Goal: Transaction & Acquisition: Subscribe to service/newsletter

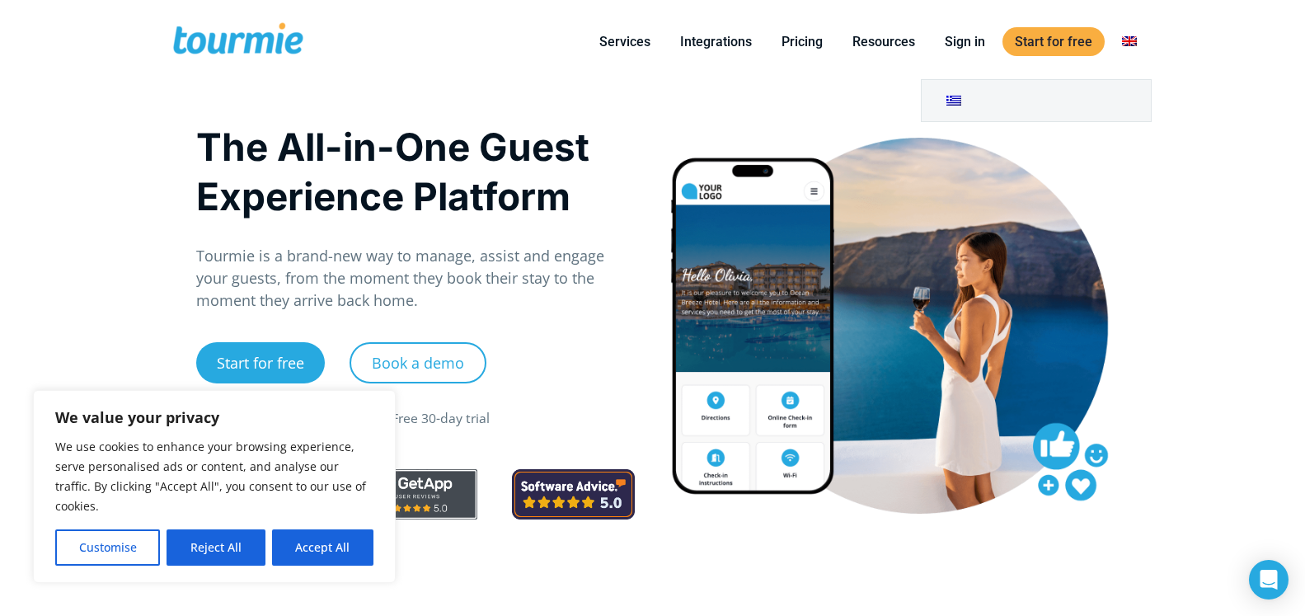
click at [1126, 36] on link at bounding box center [1129, 41] width 40 height 21
click at [1054, 137] on div at bounding box center [890, 325] width 474 height 432
click at [1127, 38] on link at bounding box center [1129, 41] width 40 height 21
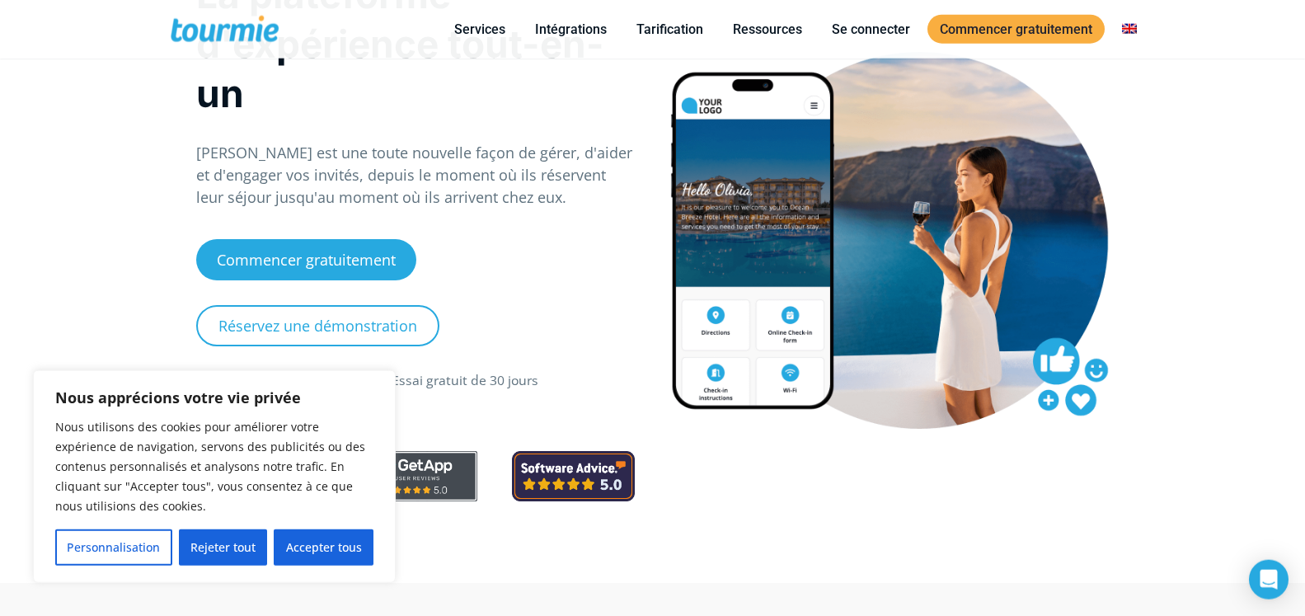
scroll to position [84, 0]
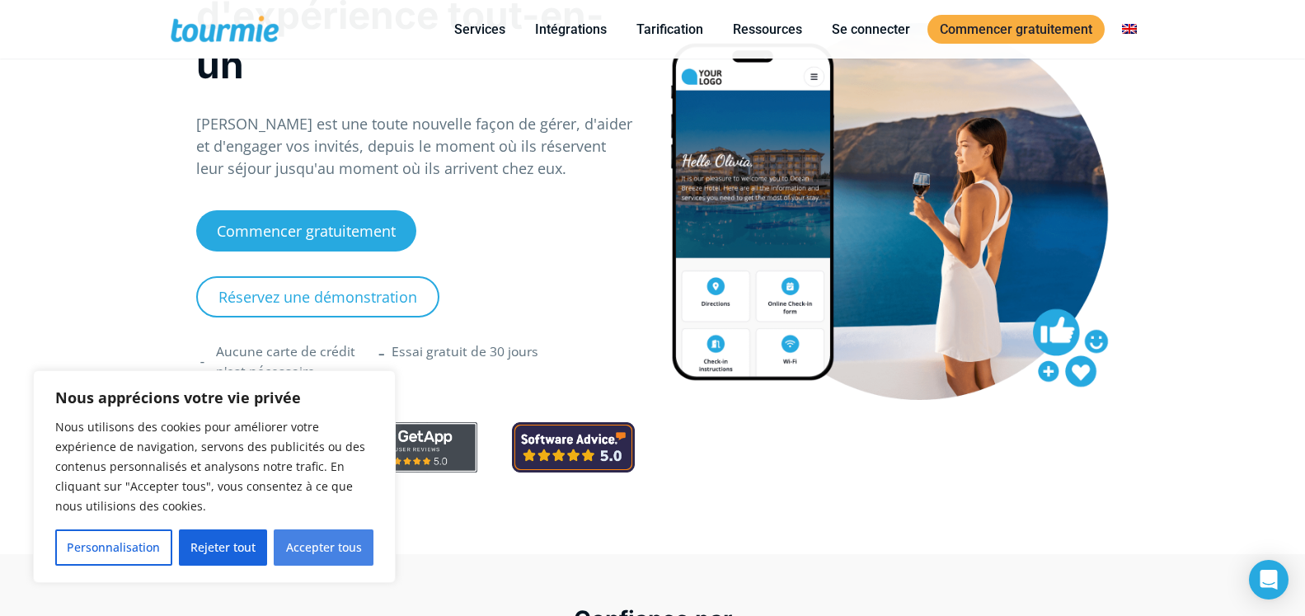
click at [320, 551] on button "Accepter tous" at bounding box center [324, 547] width 100 height 36
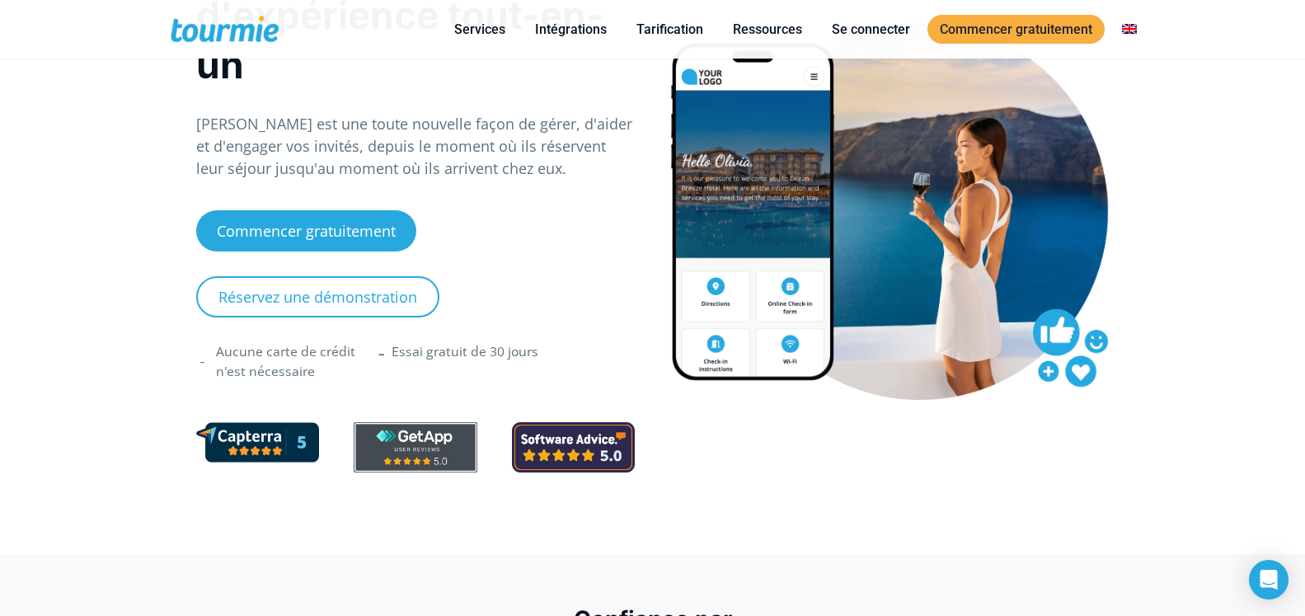
checkbox input "true"
click at [336, 229] on link "Commencer gratuitement" at bounding box center [306, 230] width 220 height 41
